Goal: Information Seeking & Learning: Learn about a topic

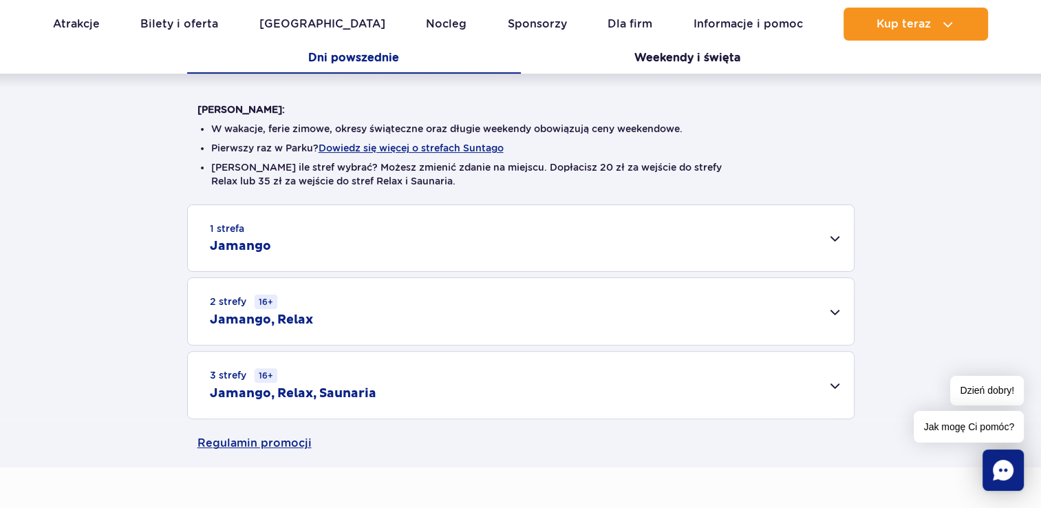
scroll to position [303, 0]
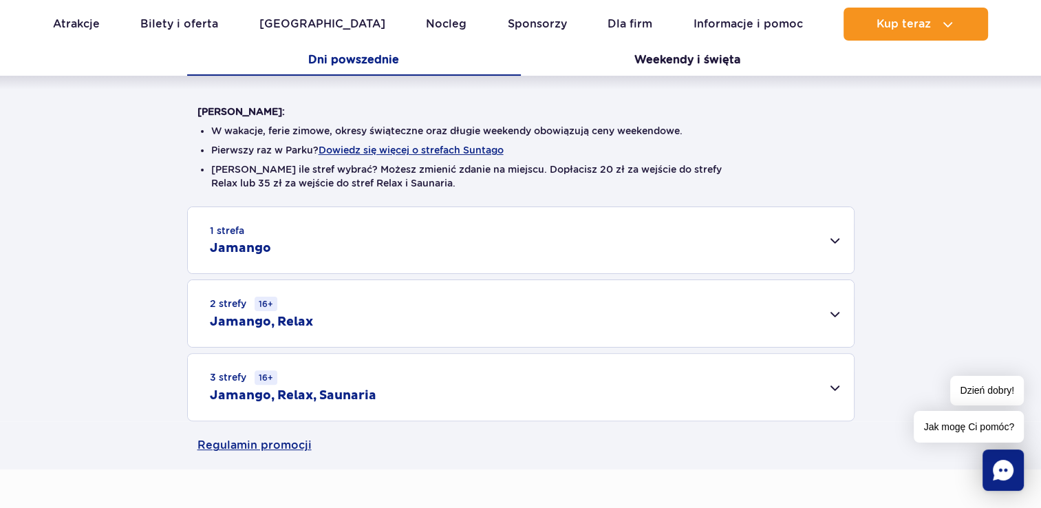
click at [516, 339] on div "2 strefy 16+ Jamango, Relax" at bounding box center [521, 313] width 666 height 67
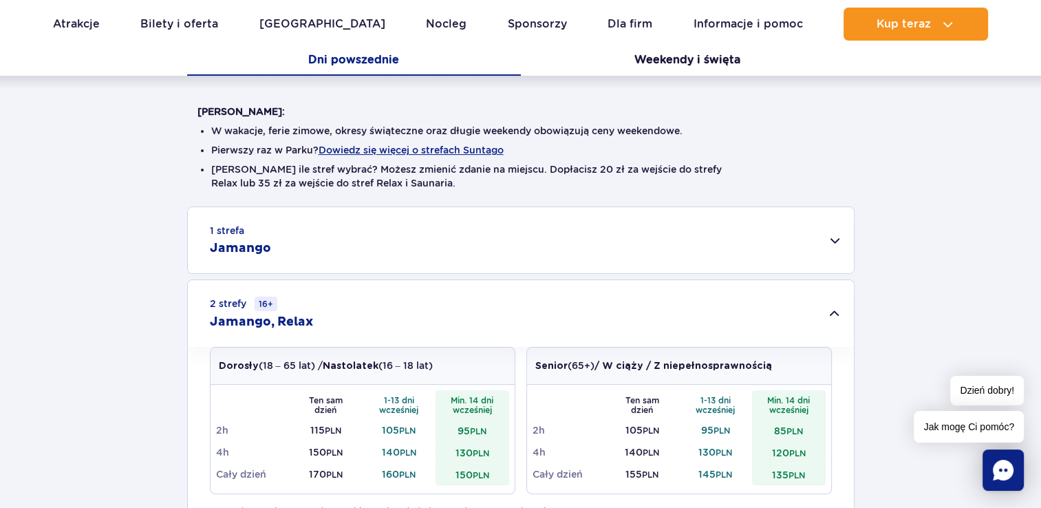
click at [515, 340] on div "2 strefy 16+ Jamango, Relax" at bounding box center [521, 313] width 666 height 67
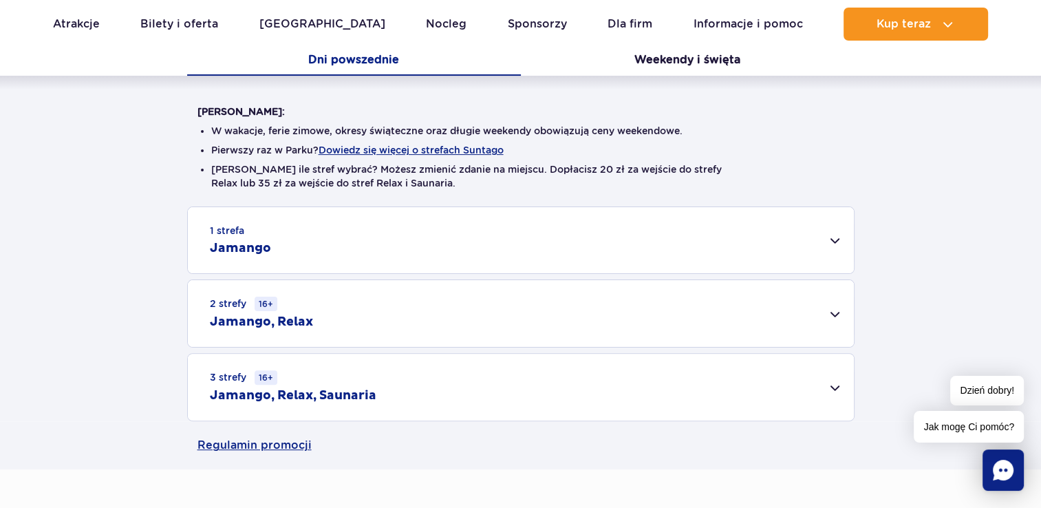
click at [510, 334] on div "2 strefy 16+ Jamango, Relax" at bounding box center [521, 313] width 666 height 67
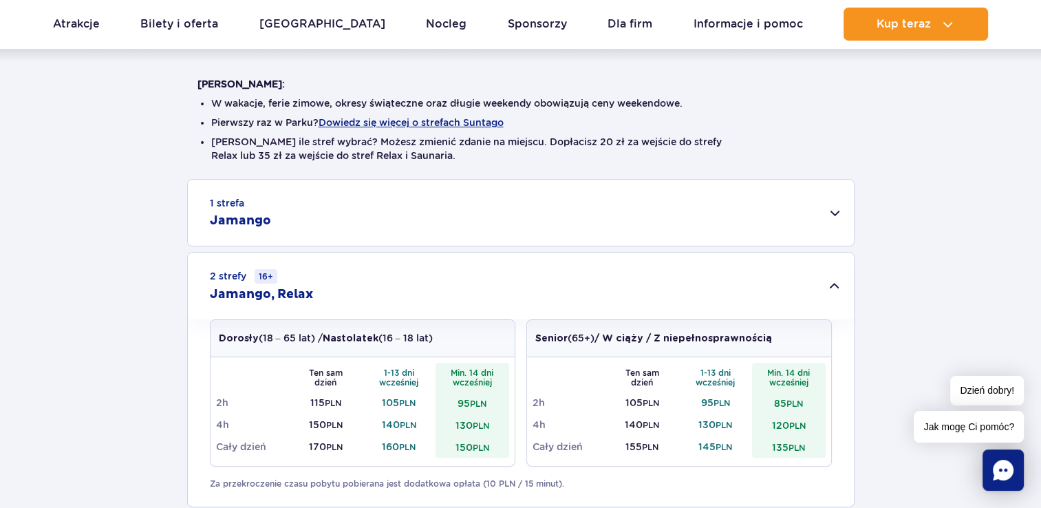
scroll to position [358, 0]
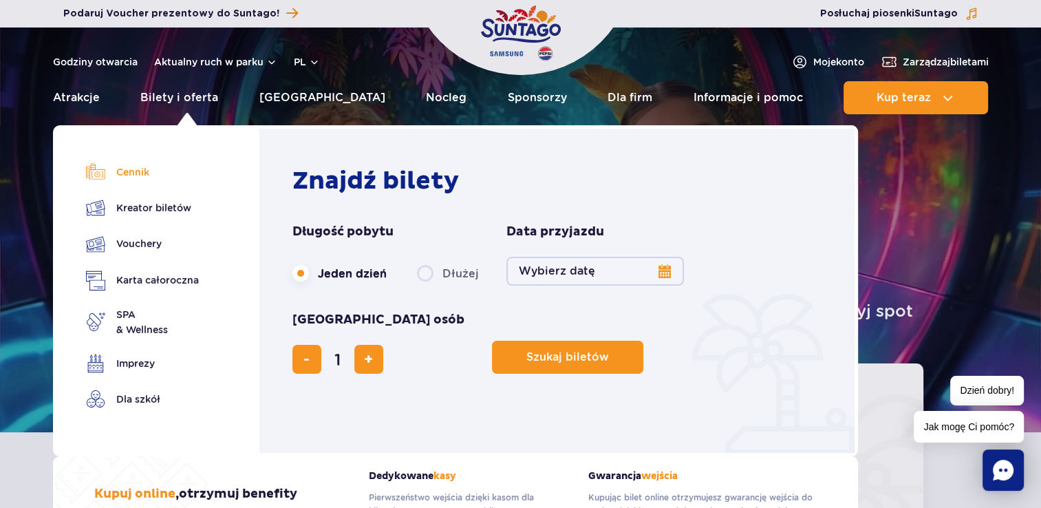
click at [142, 175] on link "Cennik" at bounding box center [142, 171] width 113 height 19
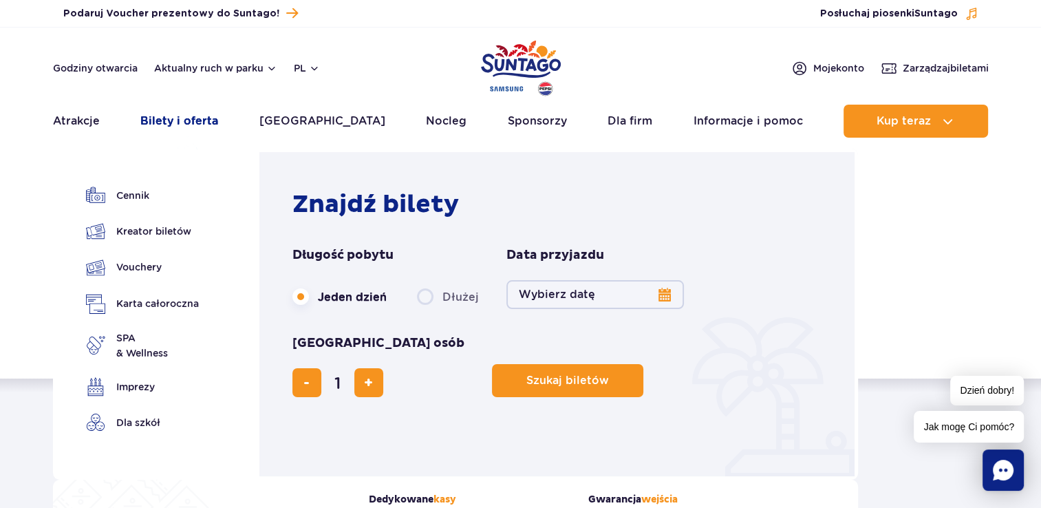
click at [185, 125] on link "Bilety i oferta" at bounding box center [179, 121] width 78 height 33
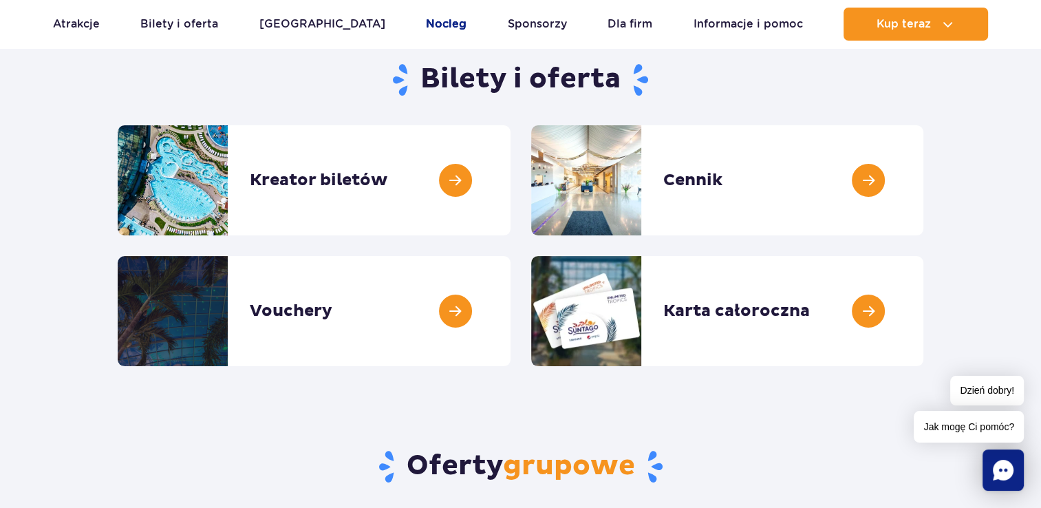
scroll to position [138, 0]
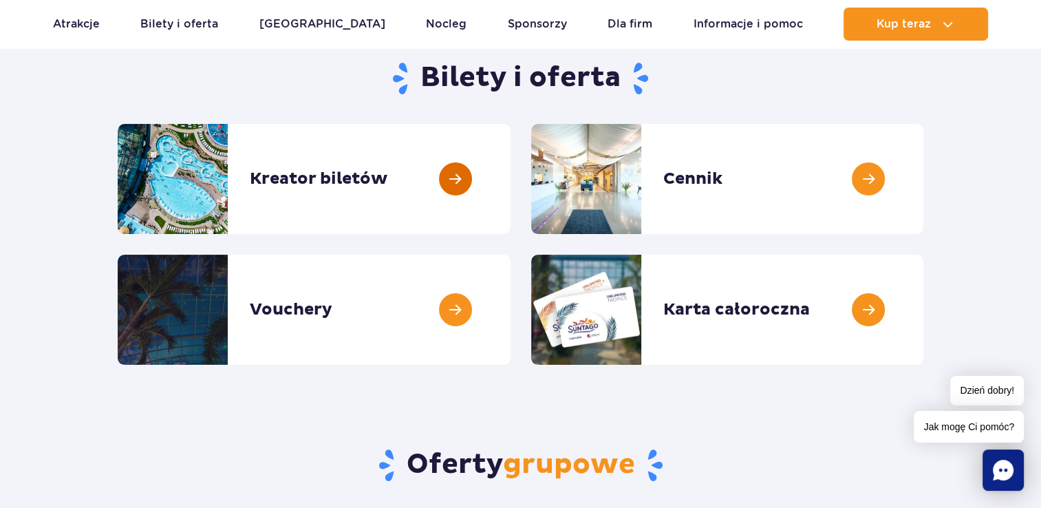
click at [510, 186] on link at bounding box center [510, 179] width 0 height 110
click at [923, 182] on link at bounding box center [923, 179] width 0 height 110
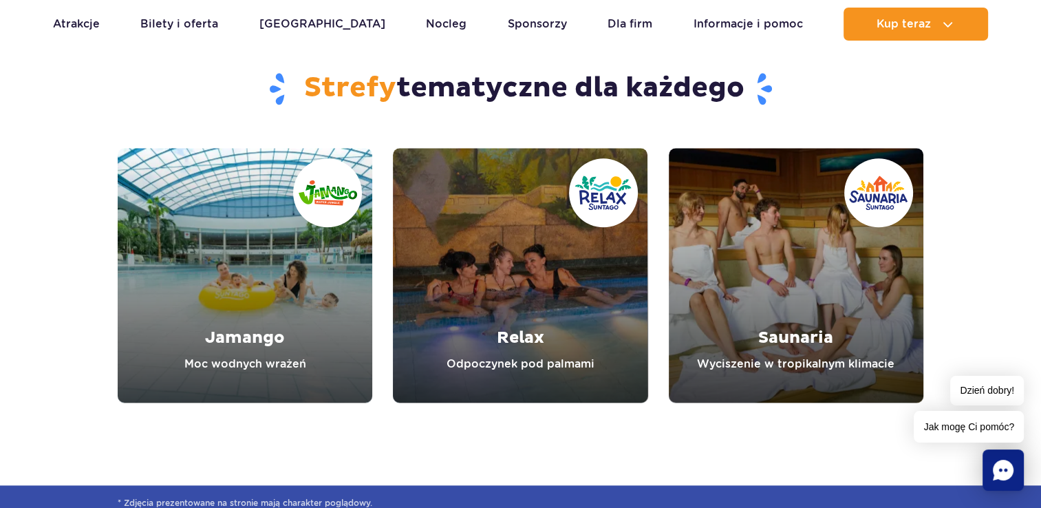
scroll to position [1568, 0]
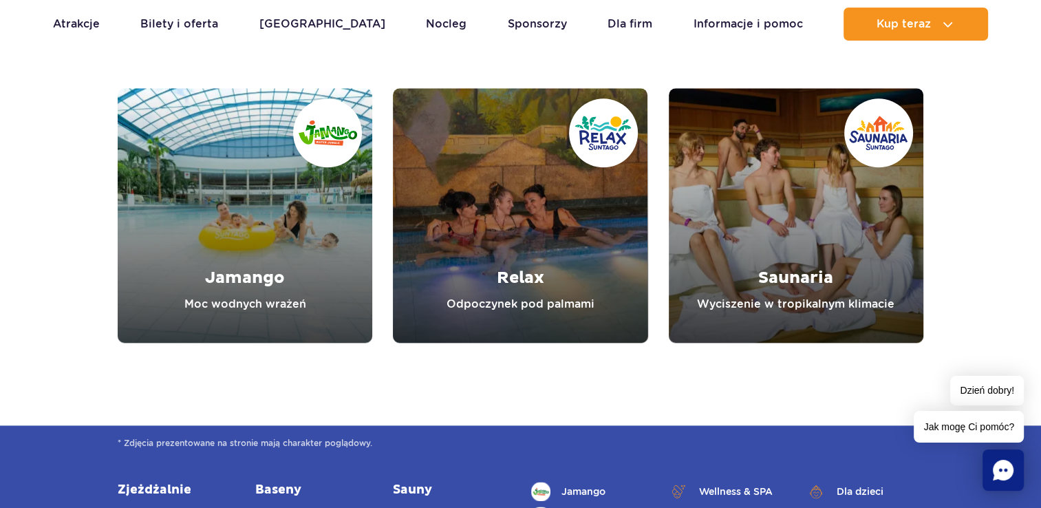
click at [497, 270] on link "Relax" at bounding box center [520, 215] width 254 height 254
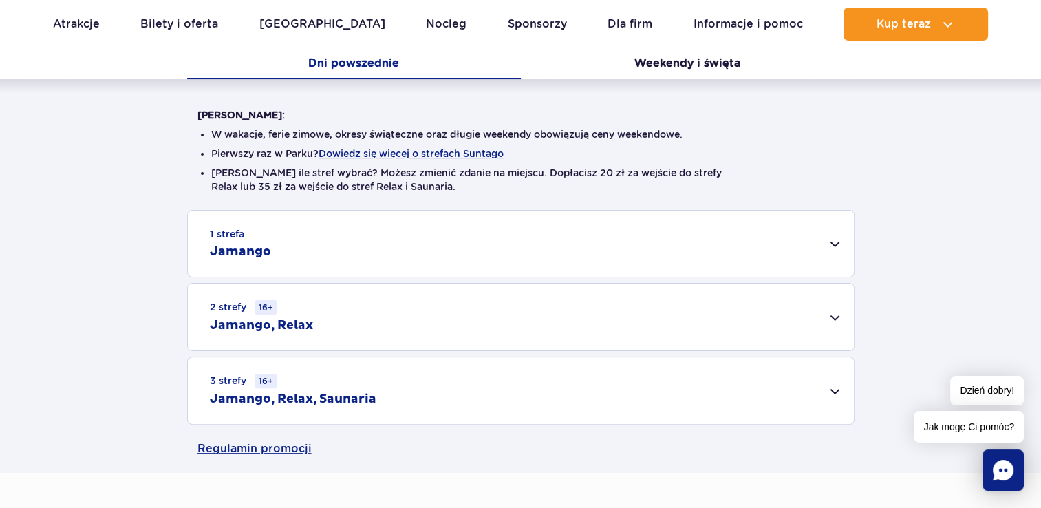
scroll to position [303, 0]
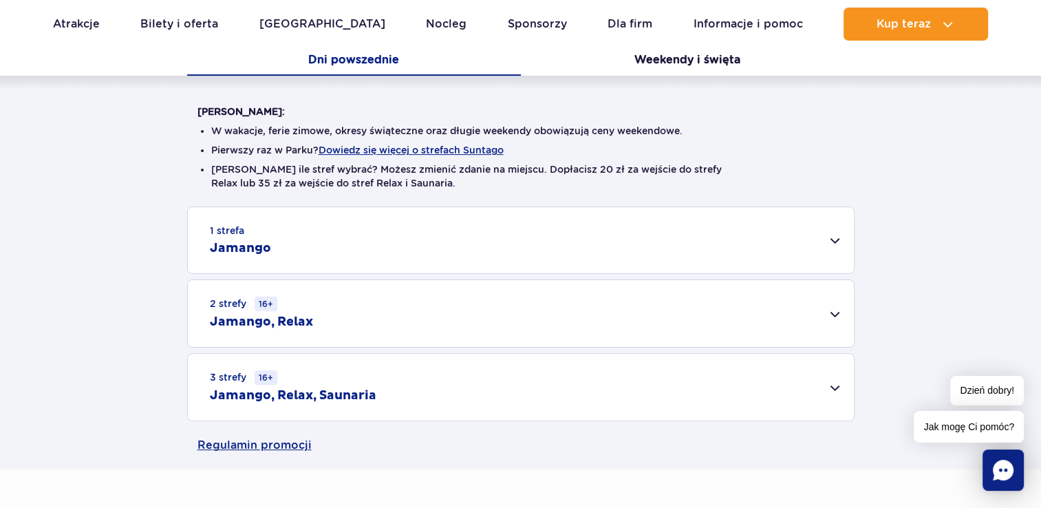
click at [380, 304] on div "2 strefy 16+ Jamango, Relax" at bounding box center [521, 313] width 666 height 67
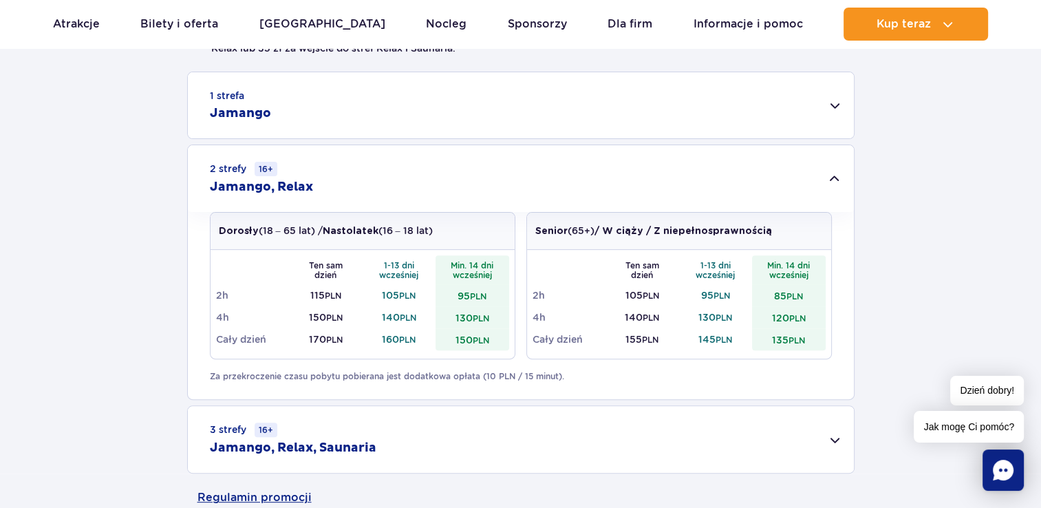
scroll to position [440, 0]
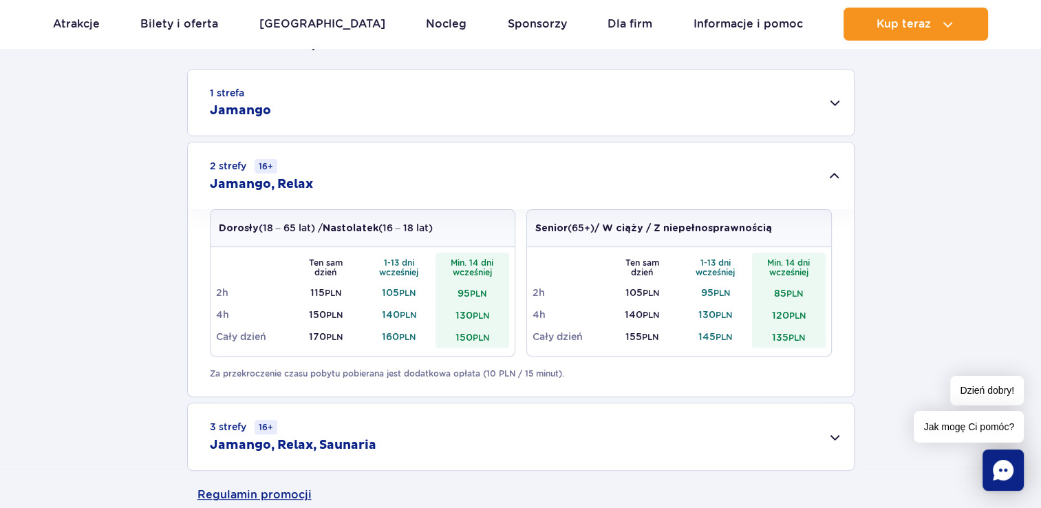
click at [400, 437] on div "3 strefy 16+ Jamango, Relax, Saunaria" at bounding box center [521, 436] width 666 height 67
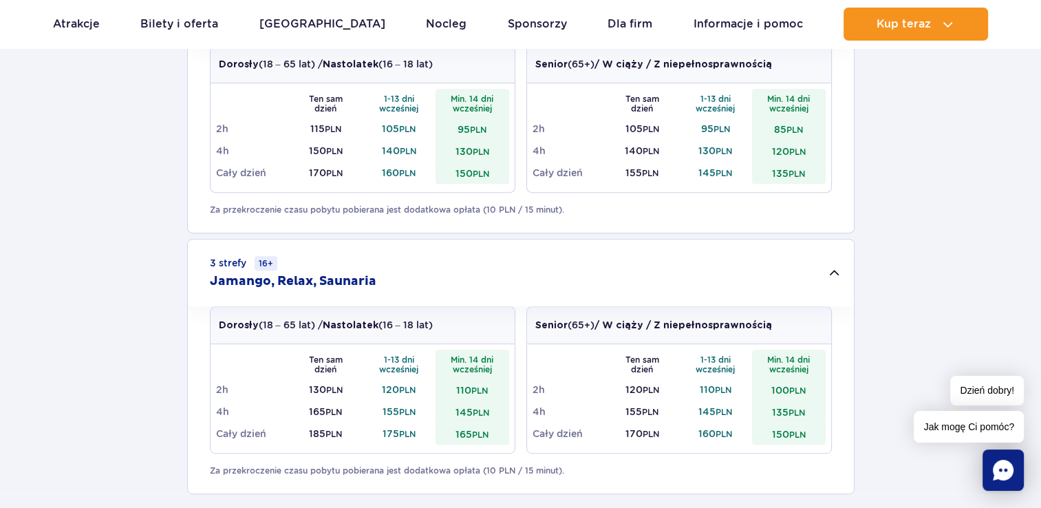
scroll to position [605, 0]
click at [561, 271] on div "3 strefy 16+ Jamango, Relax, Saunaria" at bounding box center [521, 271] width 666 height 67
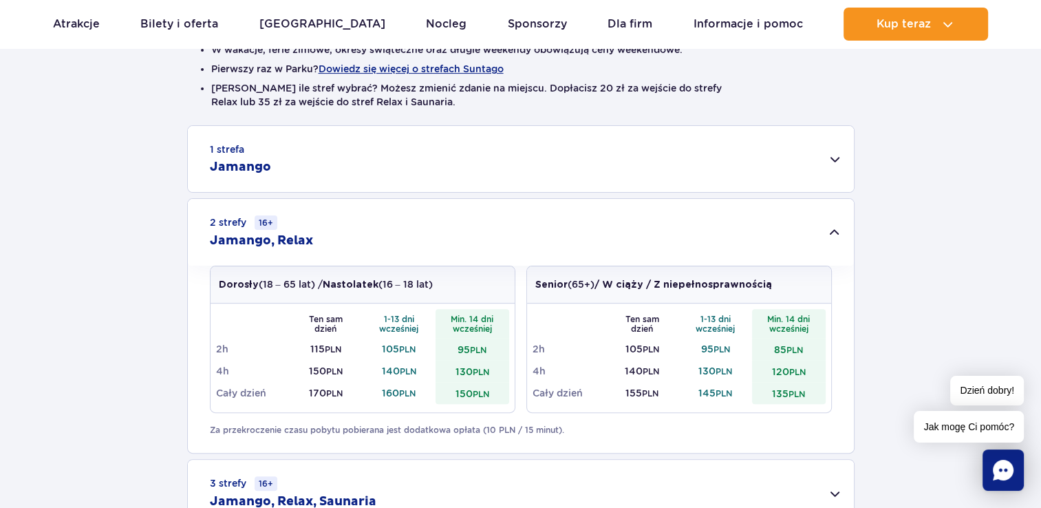
scroll to position [385, 0]
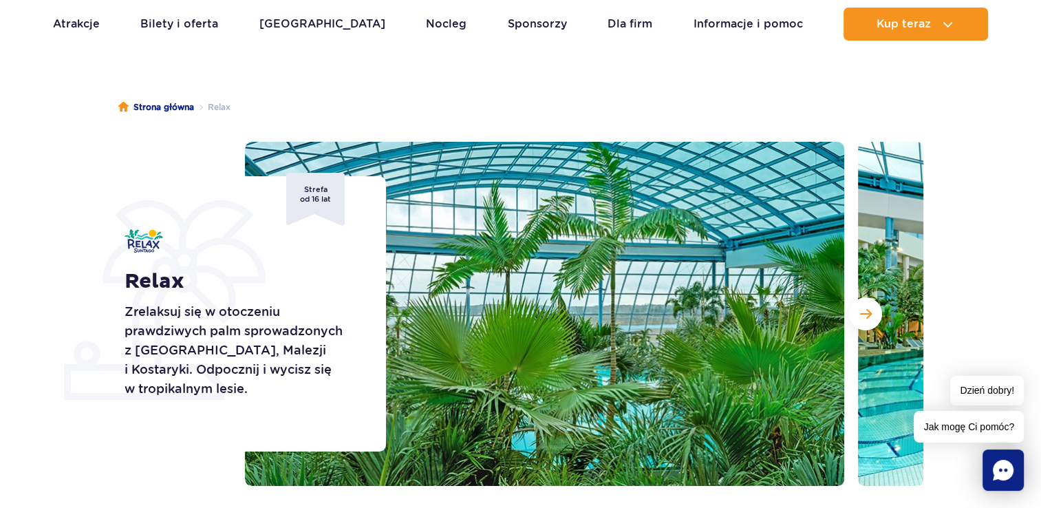
scroll to position [83, 0]
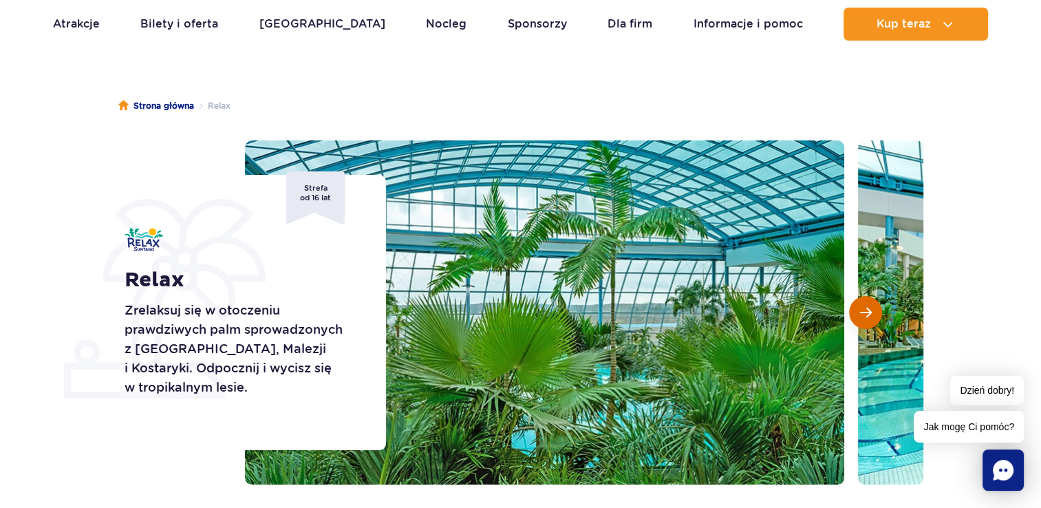
click at [861, 312] on span "Następny slajd" at bounding box center [866, 312] width 12 height 12
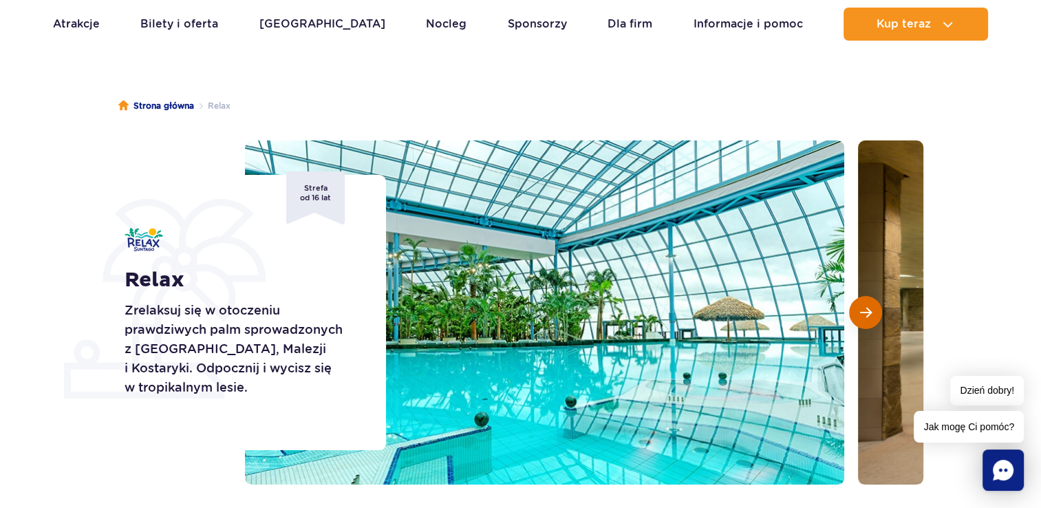
click at [861, 312] on span "Następny slajd" at bounding box center [866, 312] width 12 height 12
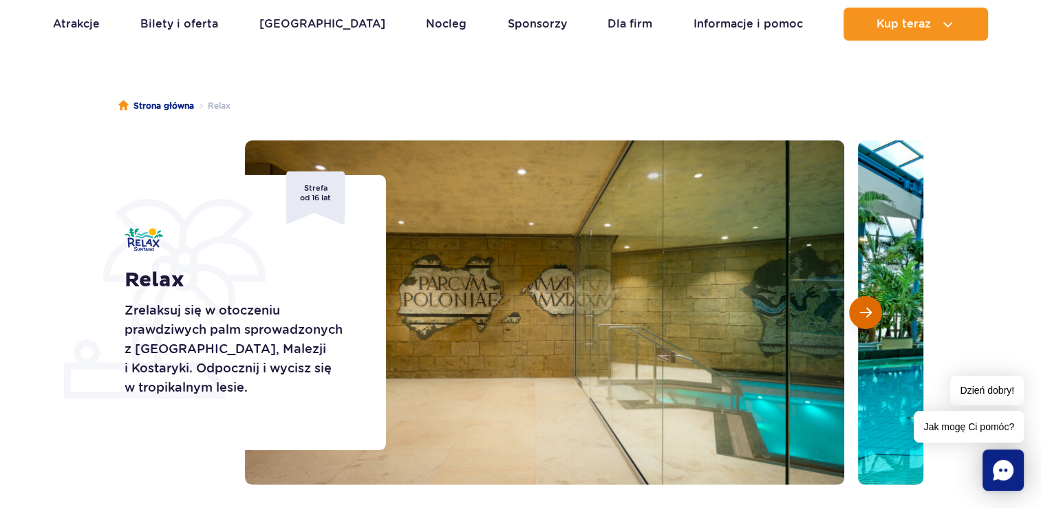
click at [861, 312] on span "Następny slajd" at bounding box center [866, 312] width 12 height 12
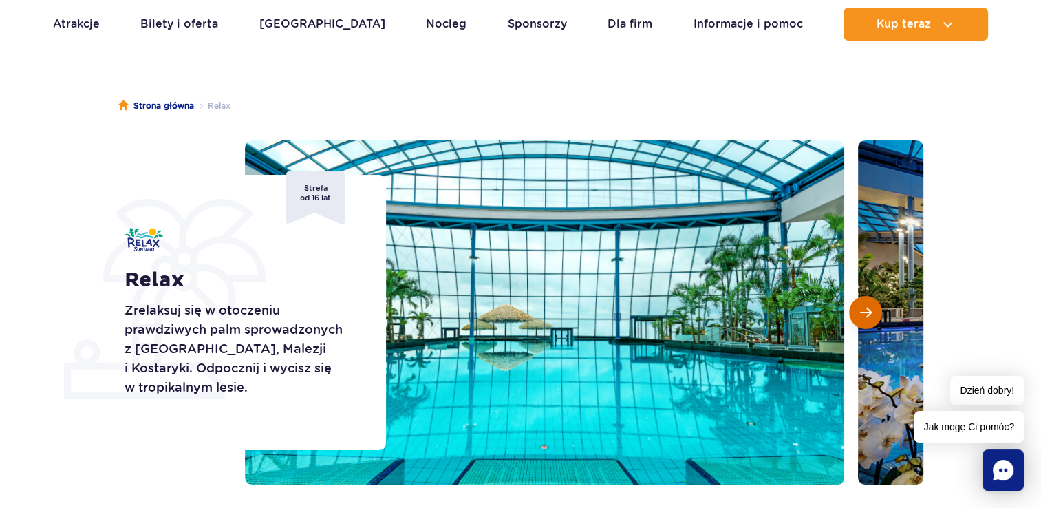
click at [861, 312] on span "Następny slajd" at bounding box center [866, 312] width 12 height 12
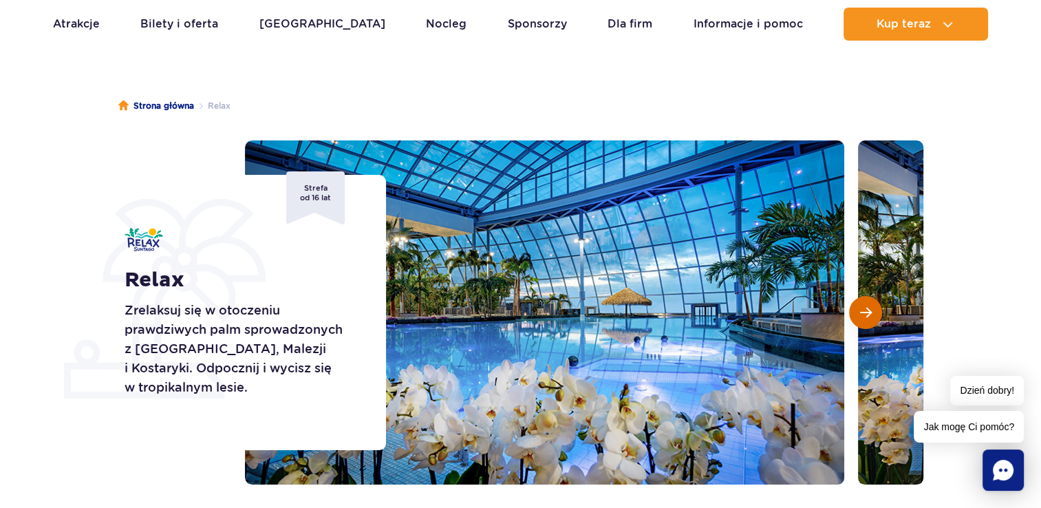
click at [861, 312] on span "Następny slajd" at bounding box center [866, 312] width 12 height 12
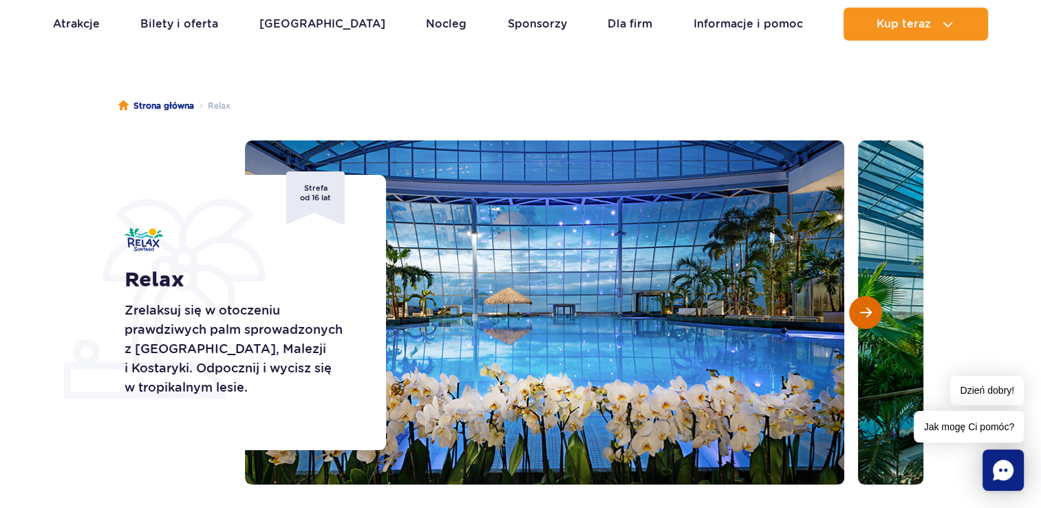
click at [868, 322] on button "Następny slajd" at bounding box center [865, 312] width 33 height 33
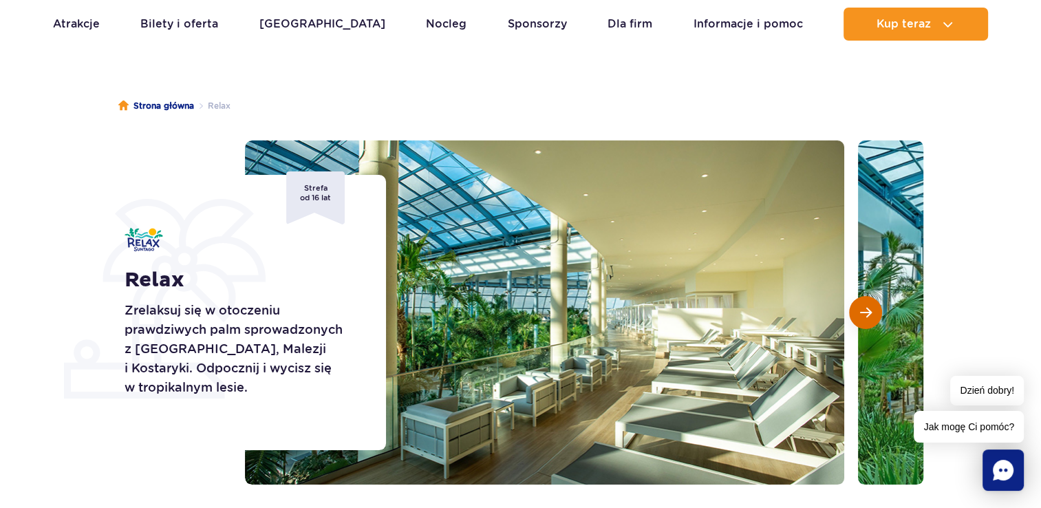
click at [858, 318] on button "Następny slajd" at bounding box center [865, 312] width 33 height 33
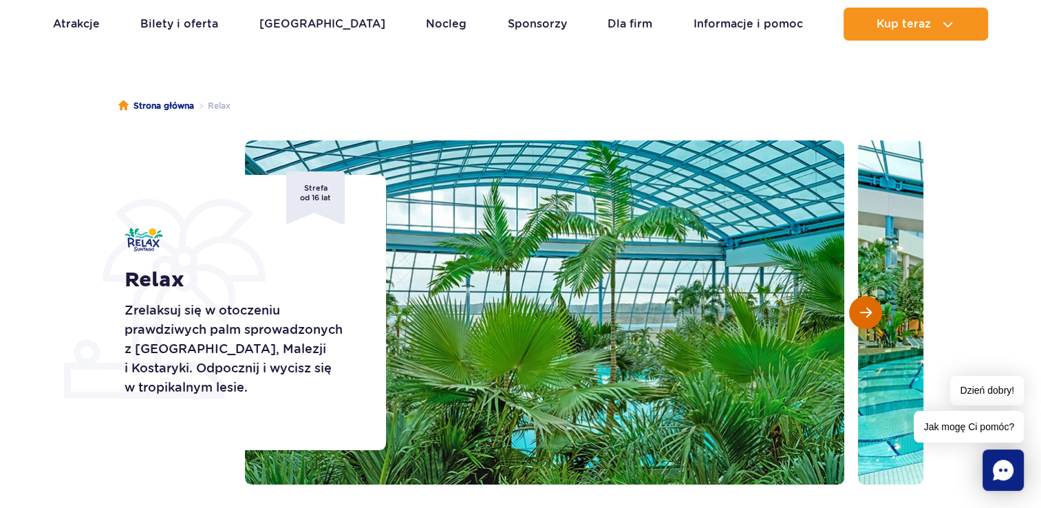
click at [860, 317] on span "Następny slajd" at bounding box center [866, 312] width 12 height 12
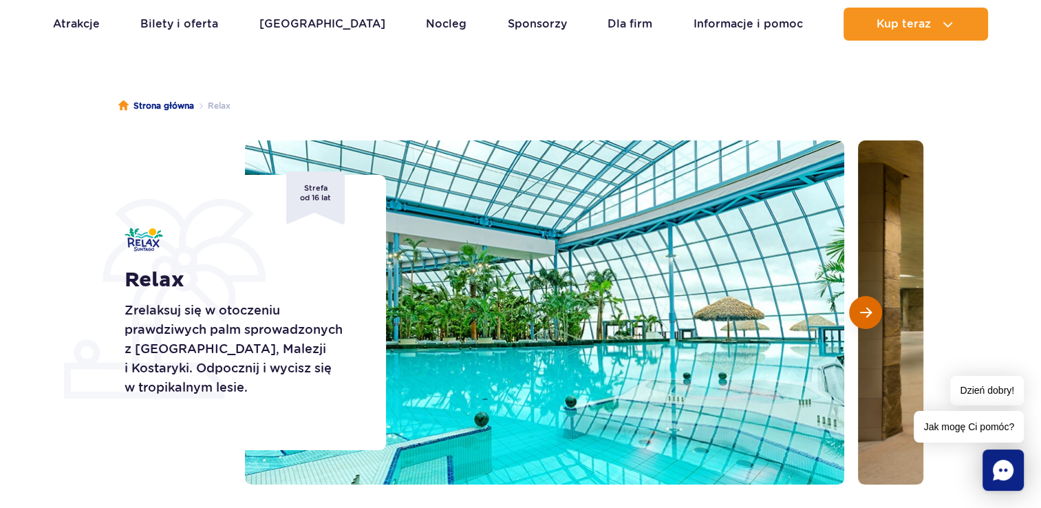
click at [860, 317] on span "Następny slajd" at bounding box center [866, 312] width 12 height 12
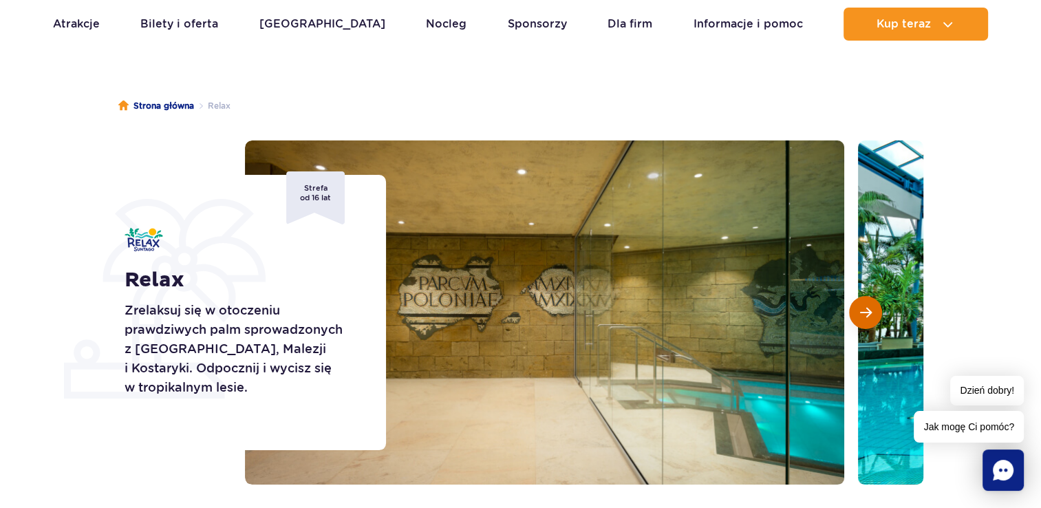
click at [860, 314] on span "Następny slajd" at bounding box center [866, 312] width 12 height 12
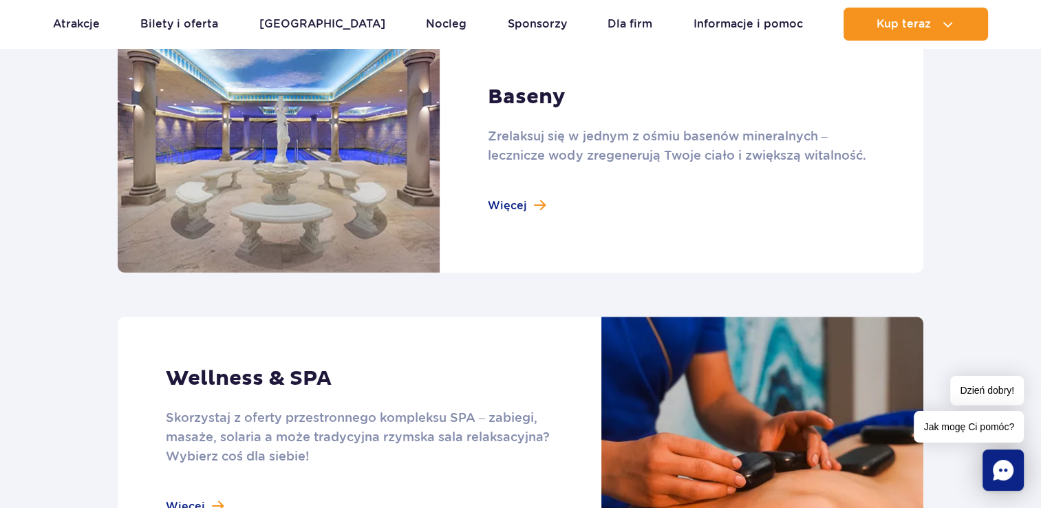
scroll to position [963, 0]
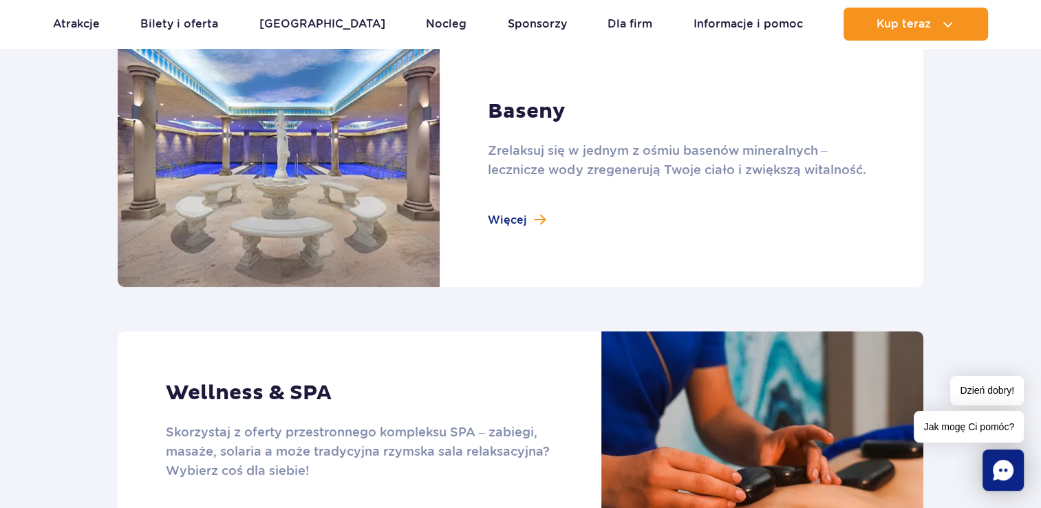
click at [468, 202] on link at bounding box center [520, 163] width 805 height 247
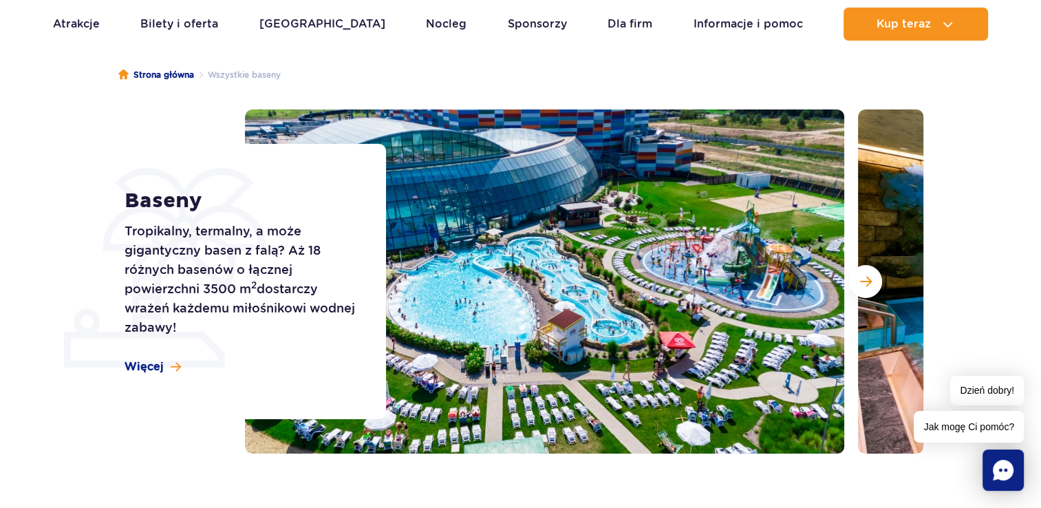
scroll to position [138, 0]
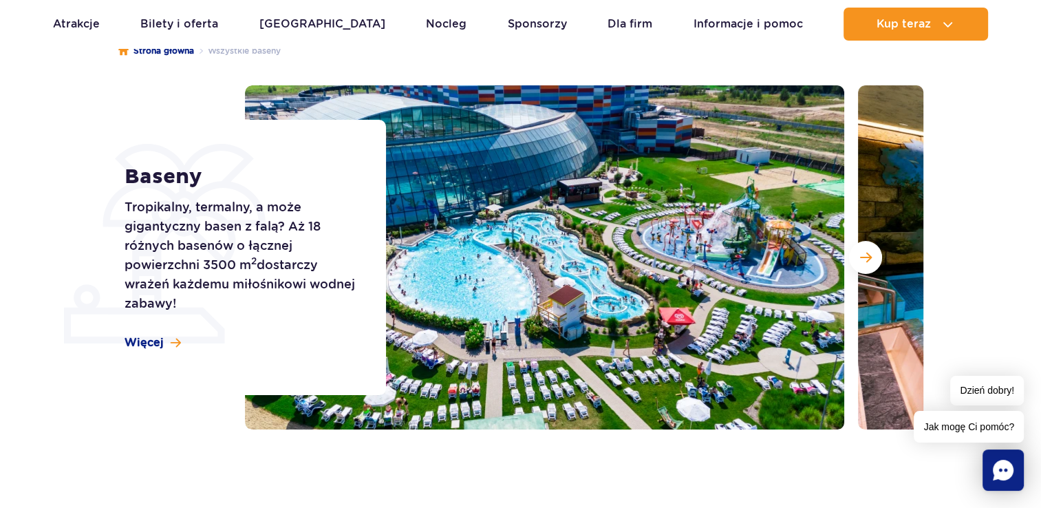
click at [838, 263] on img at bounding box center [544, 257] width 599 height 344
click at [860, 268] on button "Następny slajd" at bounding box center [865, 257] width 33 height 33
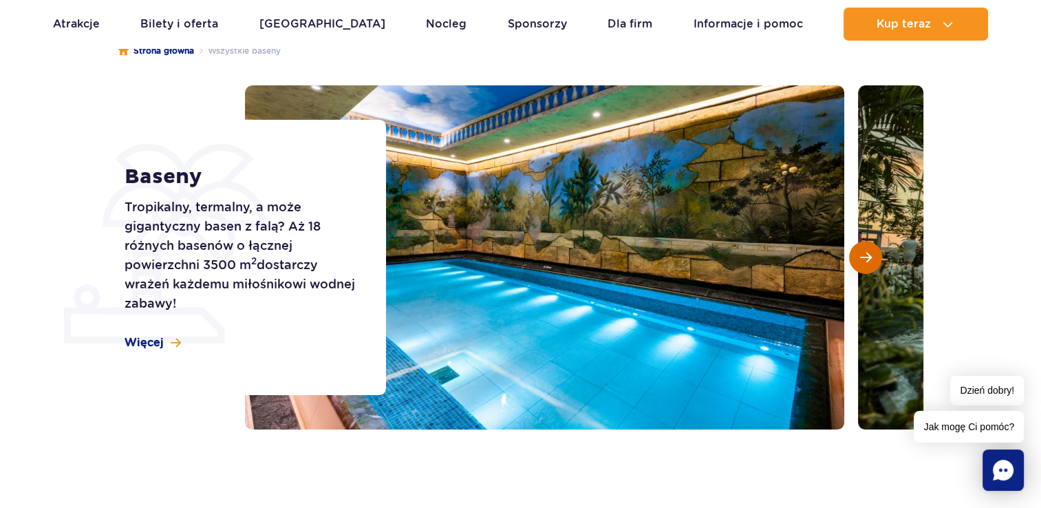
click at [860, 268] on button "Następny slajd" at bounding box center [865, 257] width 33 height 33
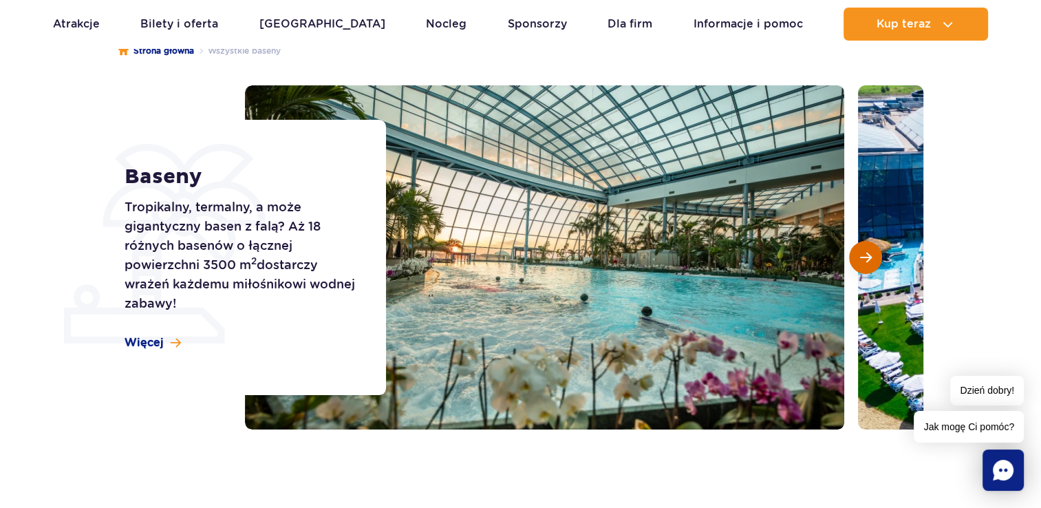
click at [860, 268] on button "Następny slajd" at bounding box center [865, 257] width 33 height 33
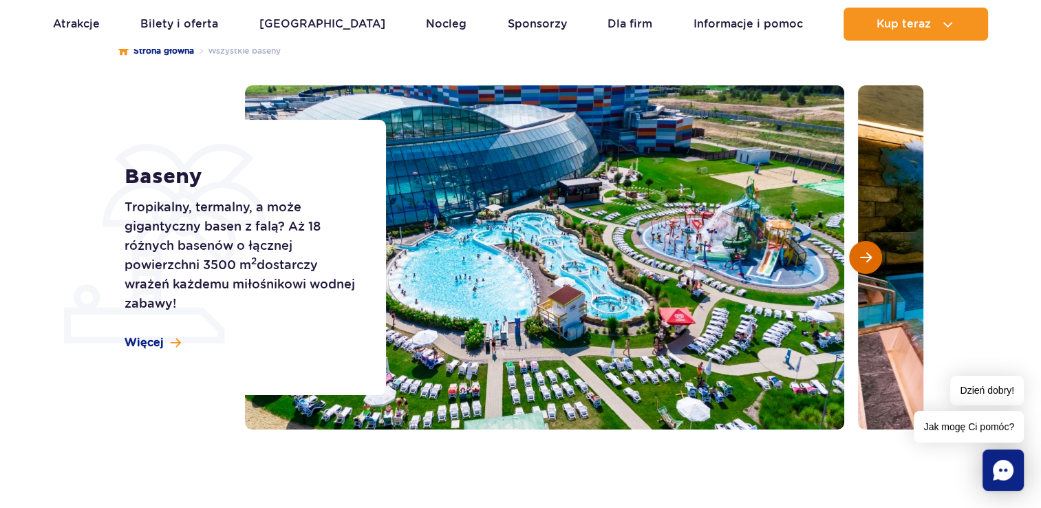
click at [860, 268] on button "Następny slajd" at bounding box center [865, 257] width 33 height 33
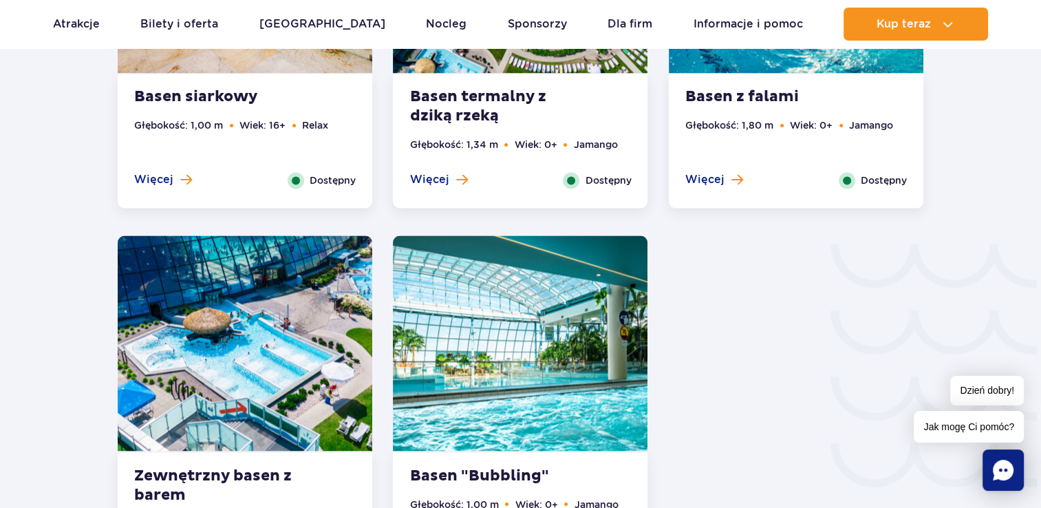
scroll to position [2146, 0]
